Goal: Information Seeking & Learning: Understand process/instructions

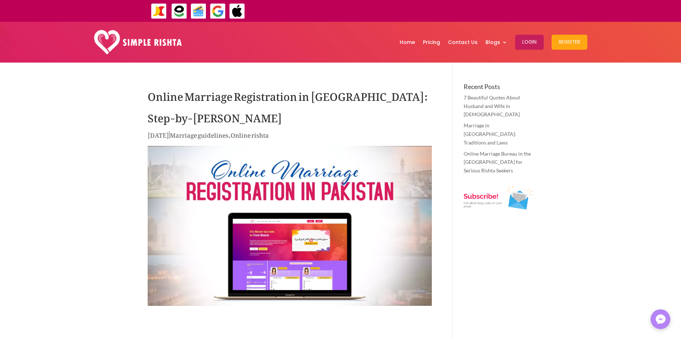
click at [335, 239] on img at bounding box center [290, 226] width 284 height 160
click at [306, 236] on img at bounding box center [290, 226] width 284 height 160
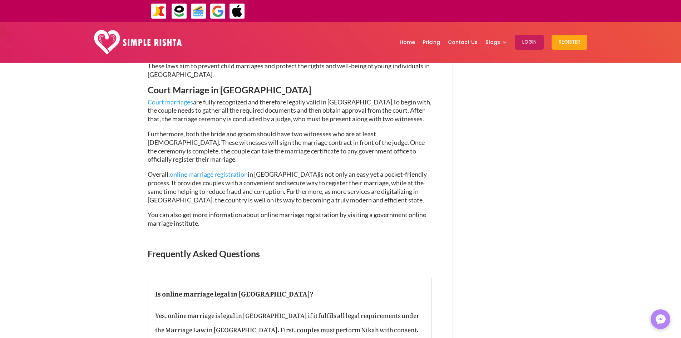
scroll to position [1287, 0]
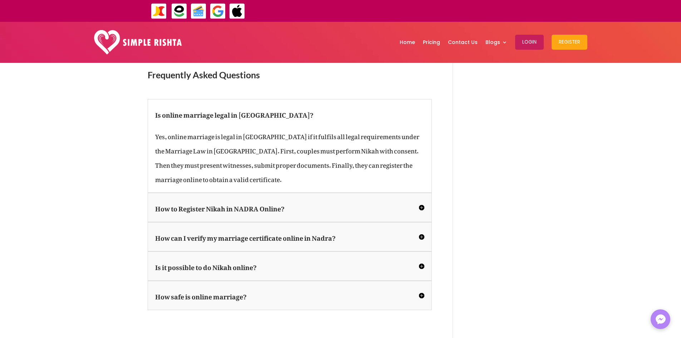
click at [421, 200] on h5 "How to Register Nikah in NADRA Online?" at bounding box center [289, 207] width 269 height 14
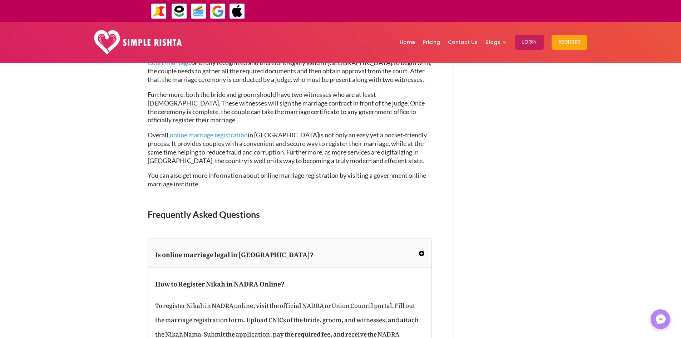
scroll to position [1144, 0]
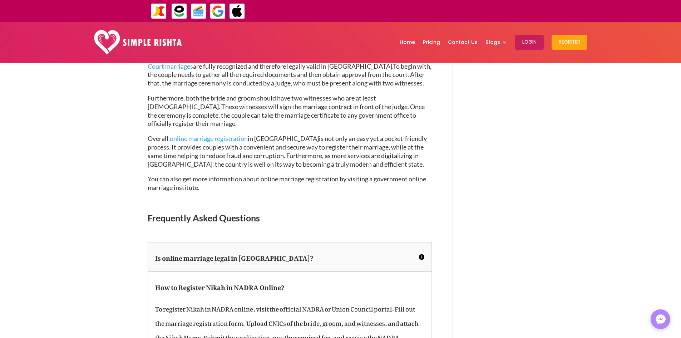
click at [222, 134] on link "online marriage registration" at bounding box center [209, 138] width 78 height 8
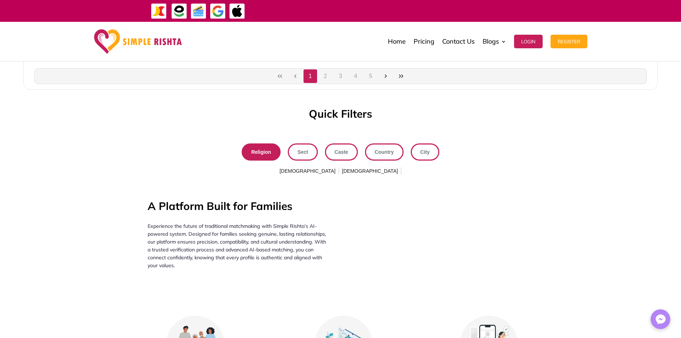
scroll to position [650, 0]
